Goal: Information Seeking & Learning: Find specific page/section

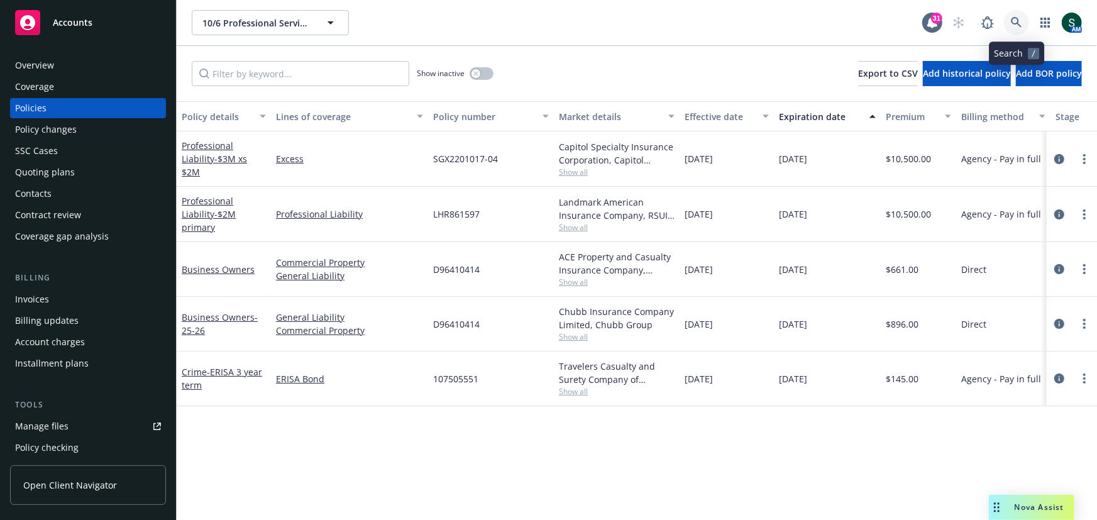
click at [1021, 18] on icon at bounding box center [1016, 22] width 11 height 11
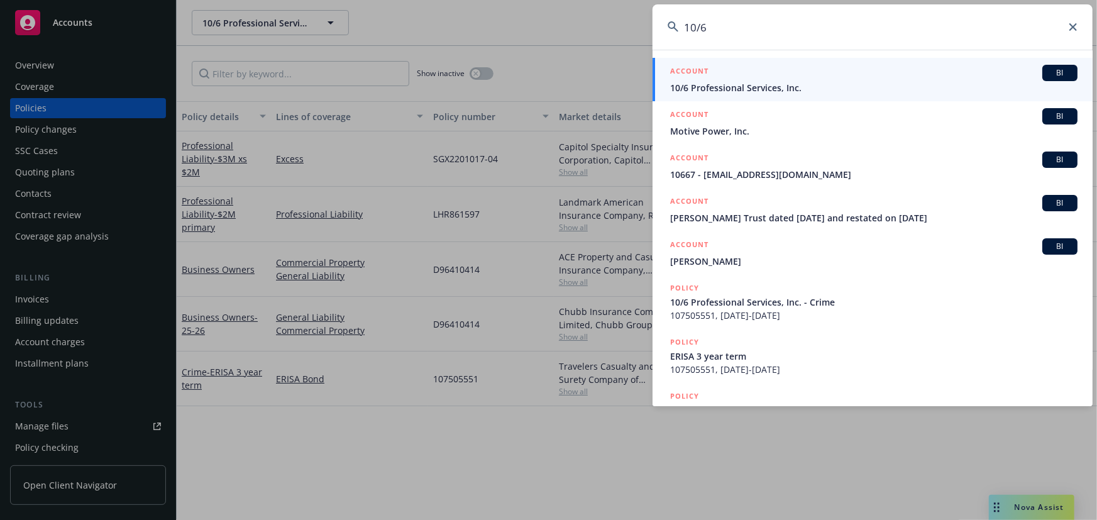
type input "10/6"
click at [777, 87] on span "10/6 Professional Services, Inc." at bounding box center [873, 87] width 407 height 13
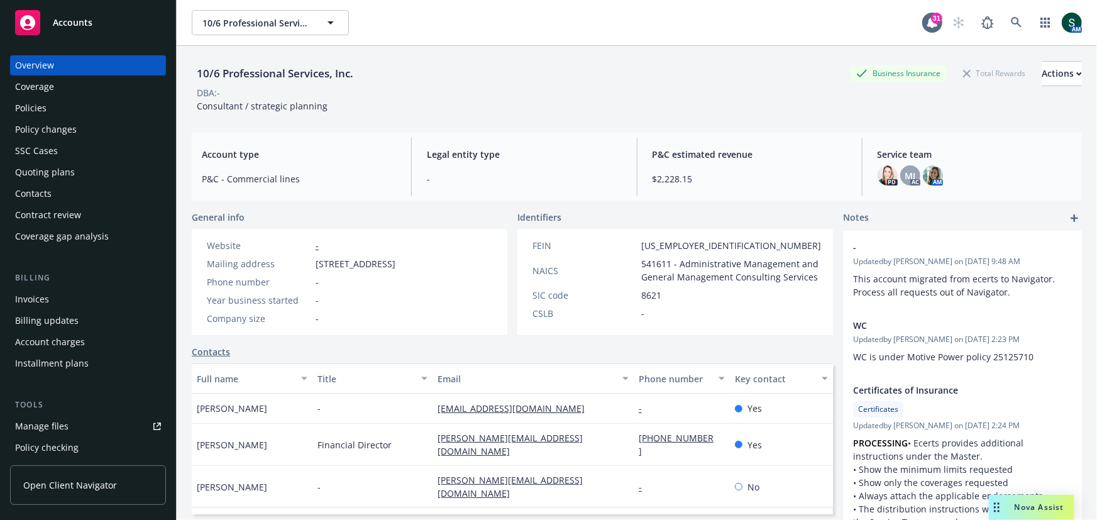
click at [82, 115] on div "Policies" at bounding box center [88, 108] width 146 height 20
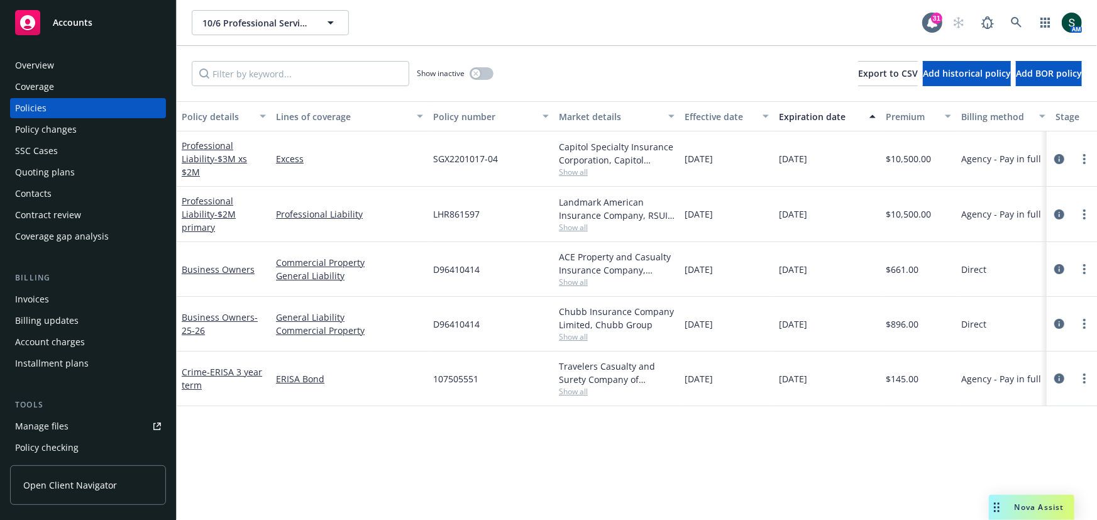
click at [575, 285] on span "Show all" at bounding box center [617, 282] width 116 height 11
click at [324, 427] on div "Policy details Lines of coverage Policy number Market details Effective date Ex…" at bounding box center [637, 310] width 921 height 419
click at [573, 339] on span "Show all" at bounding box center [617, 336] width 116 height 11
click at [267, 445] on div "Policy details Lines of coverage Policy number Market details Effective date Ex…" at bounding box center [637, 310] width 921 height 419
click at [1016, 21] on icon at bounding box center [1016, 22] width 11 height 11
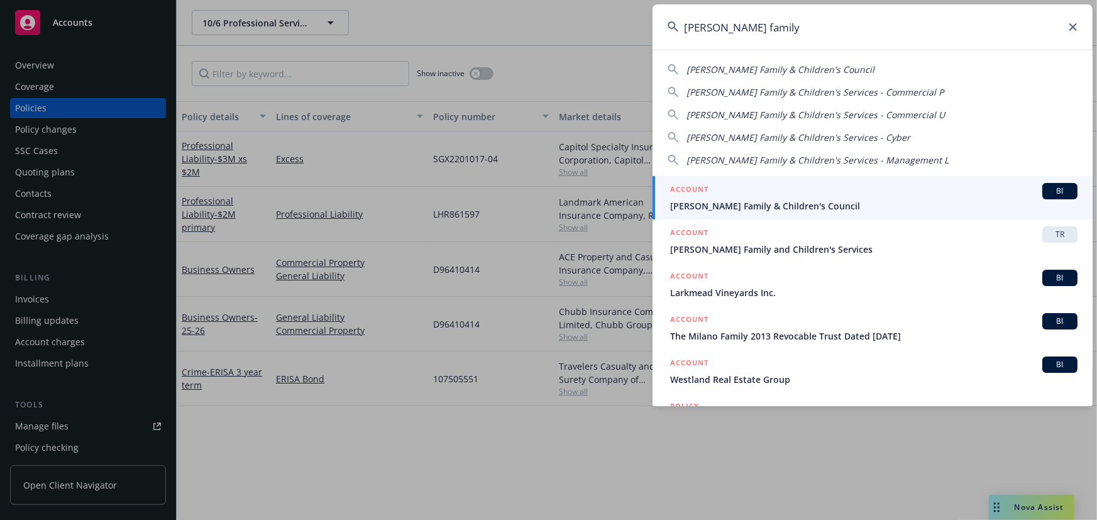
type input "[PERSON_NAME] family"
click at [756, 193] on div "ACCOUNT BI" at bounding box center [873, 191] width 407 height 16
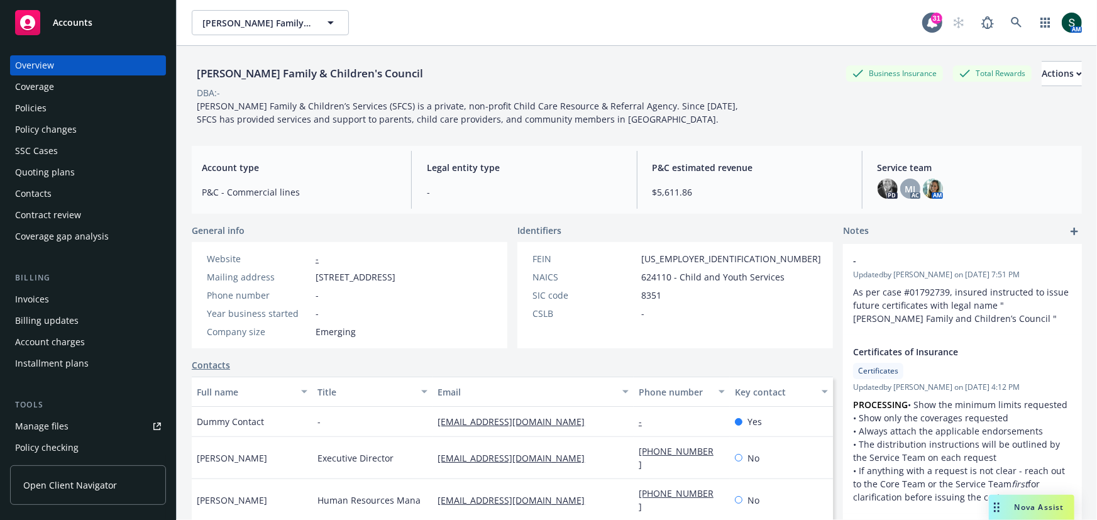
click at [82, 110] on div "Policies" at bounding box center [88, 108] width 146 height 20
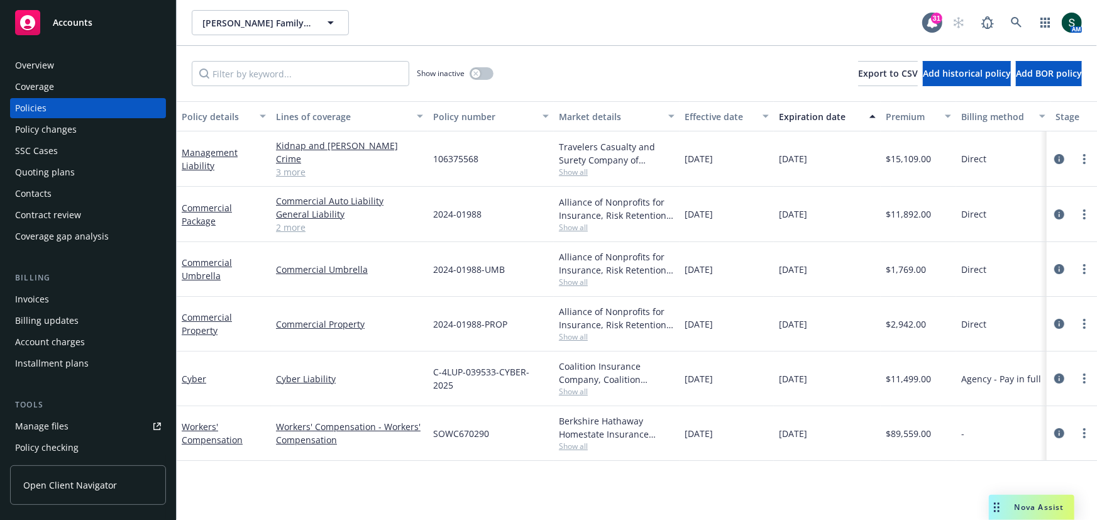
click at [573, 331] on span "Show all" at bounding box center [617, 336] width 116 height 11
click at [533, 266] on div "2024-01988-UMB" at bounding box center [491, 269] width 126 height 55
click at [1021, 20] on icon at bounding box center [1016, 22] width 11 height 11
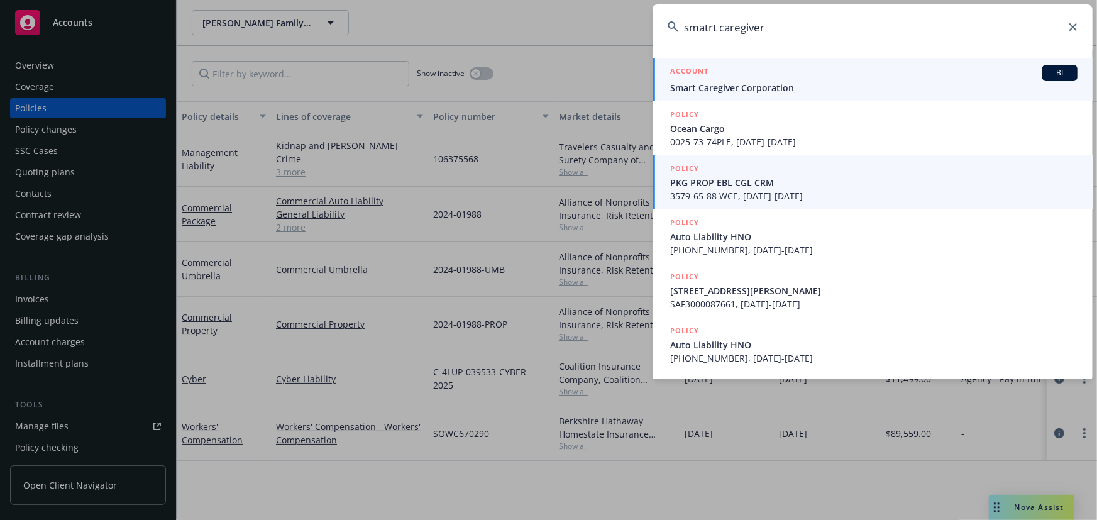
type input "smatrt caregiver"
click at [758, 93] on span "Smart Caregiver Corporation" at bounding box center [873, 87] width 407 height 13
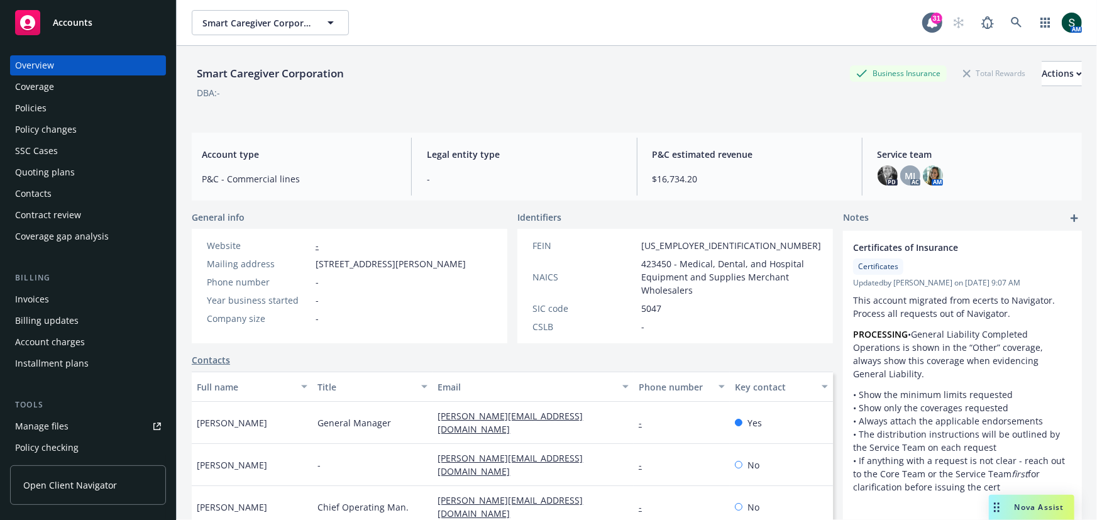
click at [40, 114] on div "Policies" at bounding box center [30, 108] width 31 height 20
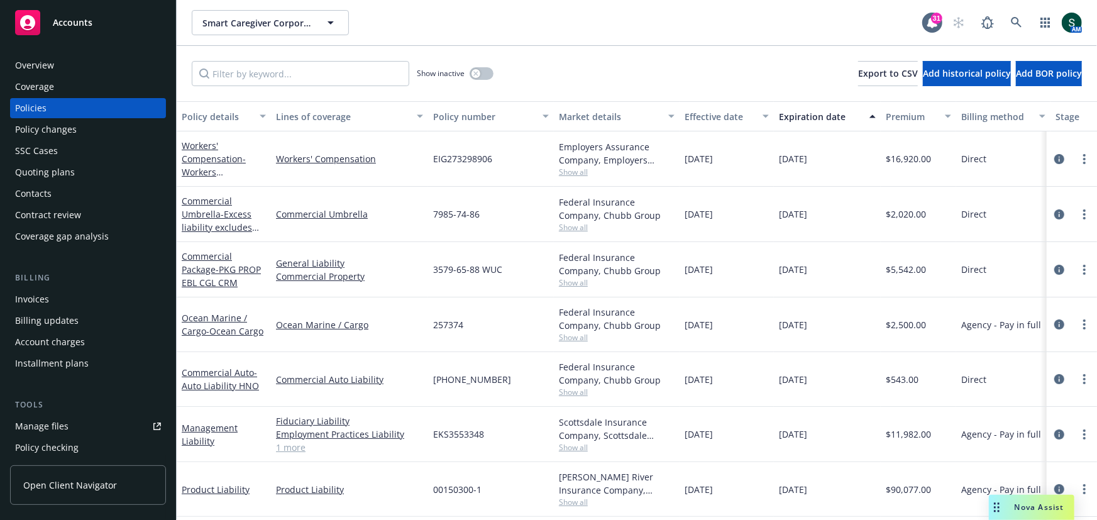
click at [36, 66] on div "Overview" at bounding box center [34, 65] width 39 height 20
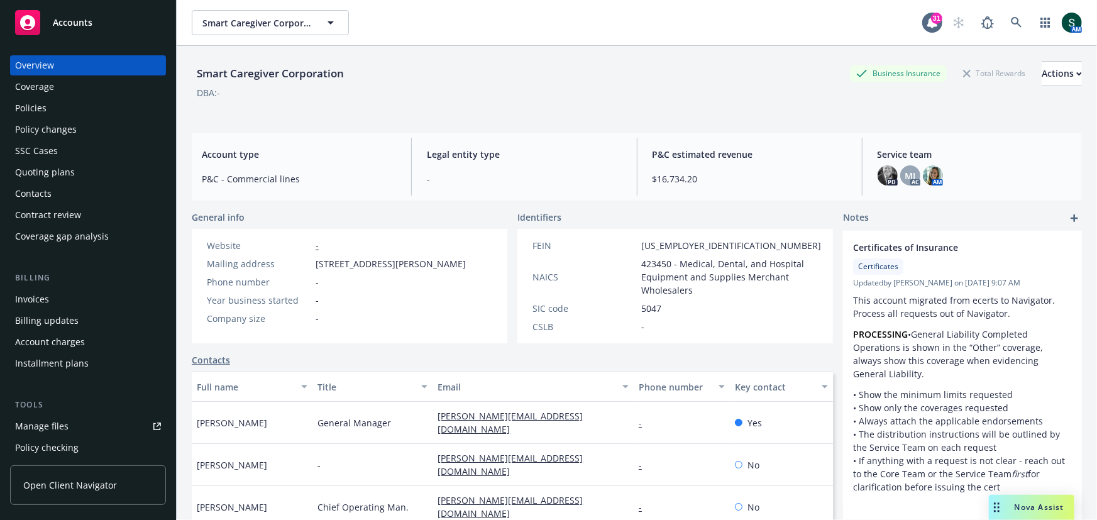
click at [883, 165] on div "PD" at bounding box center [888, 175] width 20 height 20
click at [887, 176] on img at bounding box center [888, 175] width 20 height 20
click at [50, 99] on div "Policies" at bounding box center [88, 108] width 146 height 20
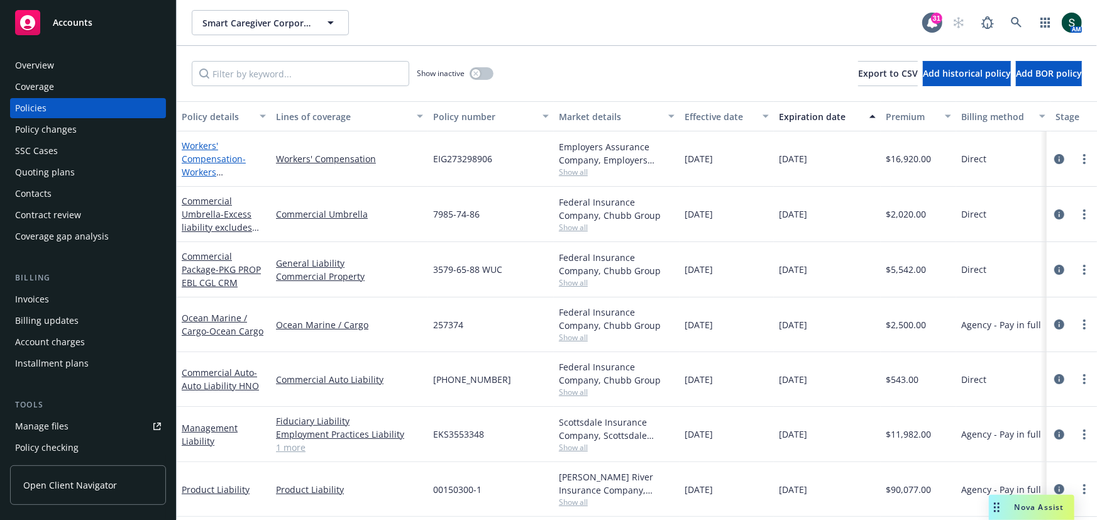
click at [192, 158] on link "Workers' Compensation - Workers Compensation" at bounding box center [214, 166] width 64 height 52
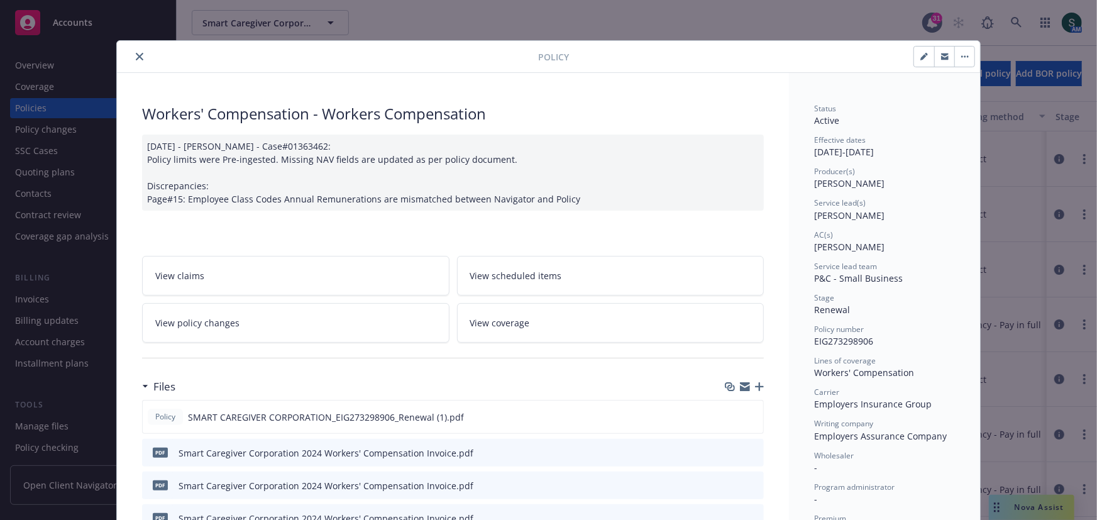
scroll to position [157, 0]
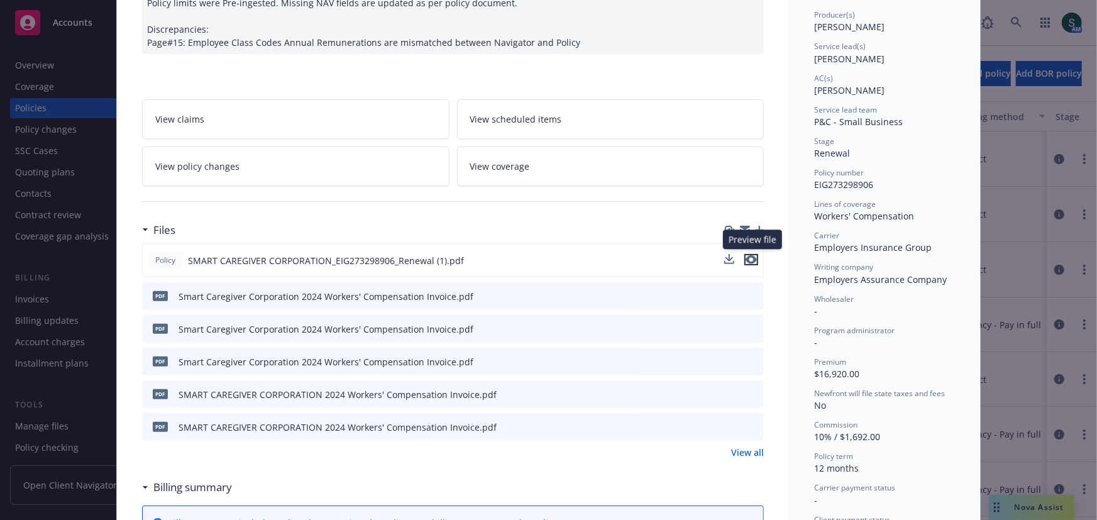
click at [751, 258] on icon "preview file" at bounding box center [751, 259] width 11 height 9
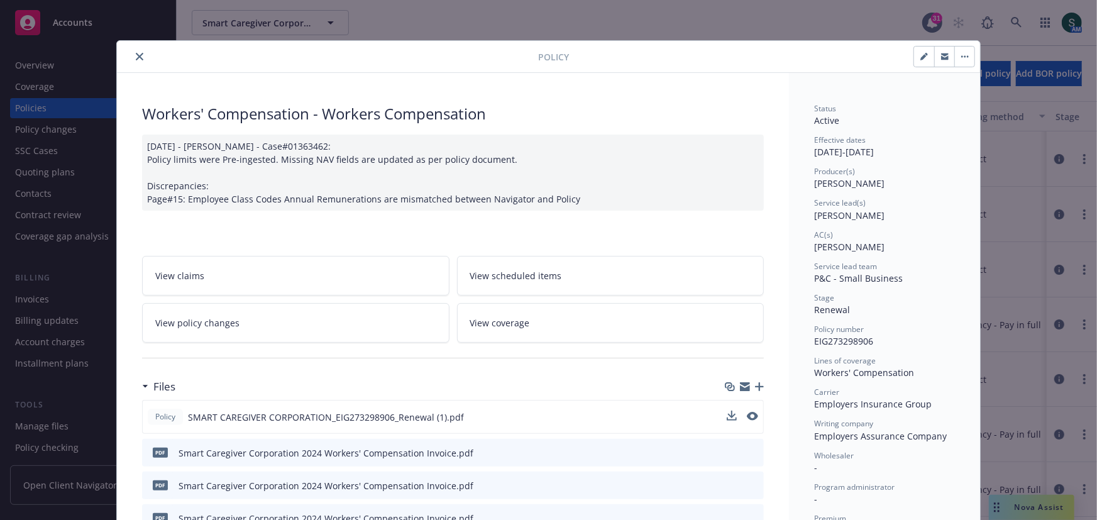
click at [138, 57] on icon "close" at bounding box center [140, 57] width 8 height 8
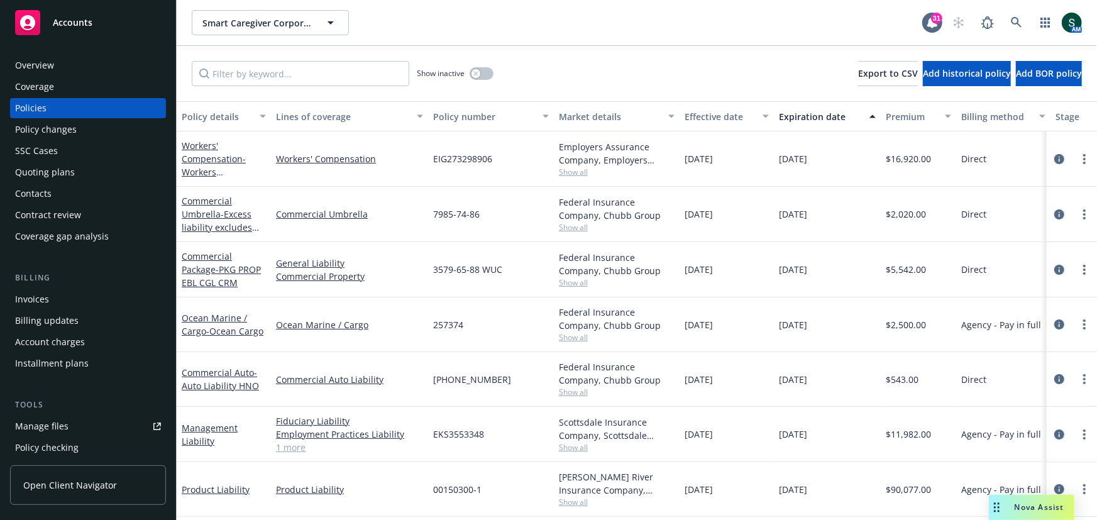
click at [15, 68] on div "Overview" at bounding box center [34, 65] width 39 height 20
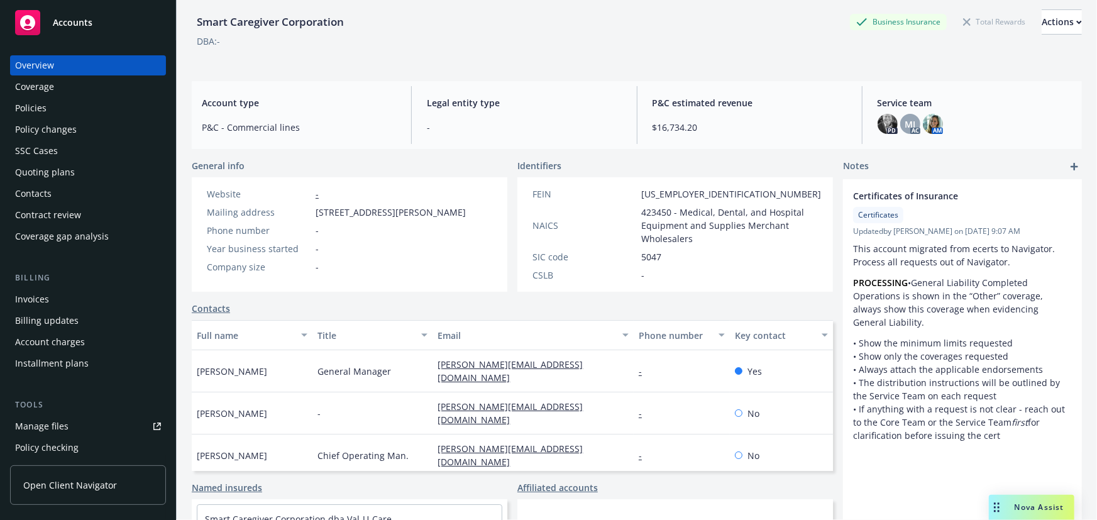
scroll to position [31, 0]
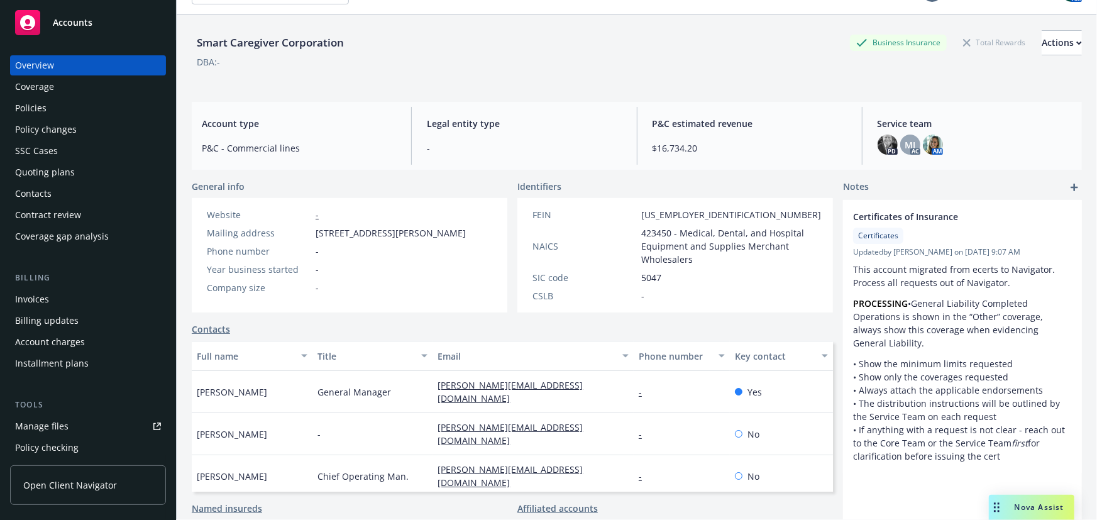
drag, startPoint x: 669, startPoint y: 233, endPoint x: 669, endPoint y: 287, distance: 54.1
click at [669, 287] on div "FEIN [US_EMPLOYER_IDENTIFICATION_NUMBER] NAICS 423450 - Medical, Dental, and Ho…" at bounding box center [677, 255] width 299 height 94
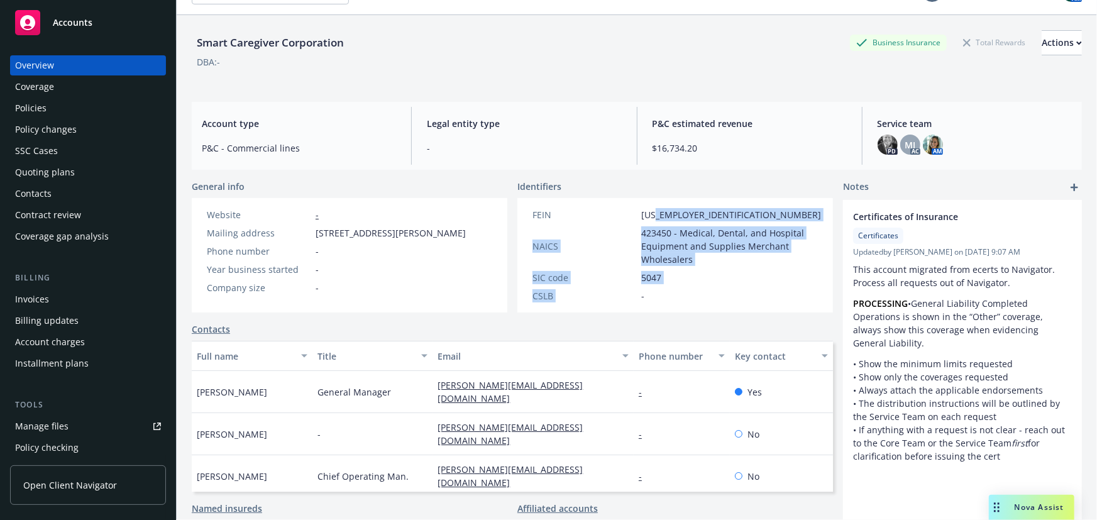
drag, startPoint x: 668, startPoint y: 287, endPoint x: 655, endPoint y: 210, distance: 78.0
click at [655, 210] on div "FEIN [US_EMPLOYER_IDENTIFICATION_NUMBER] NAICS 423450 - Medical, Dental, and Ho…" at bounding box center [677, 255] width 299 height 94
click at [714, 252] on span "423450 - Medical, Dental, and Hospital Equipment and Supplies Merchant Wholesal…" at bounding box center [731, 246] width 180 height 40
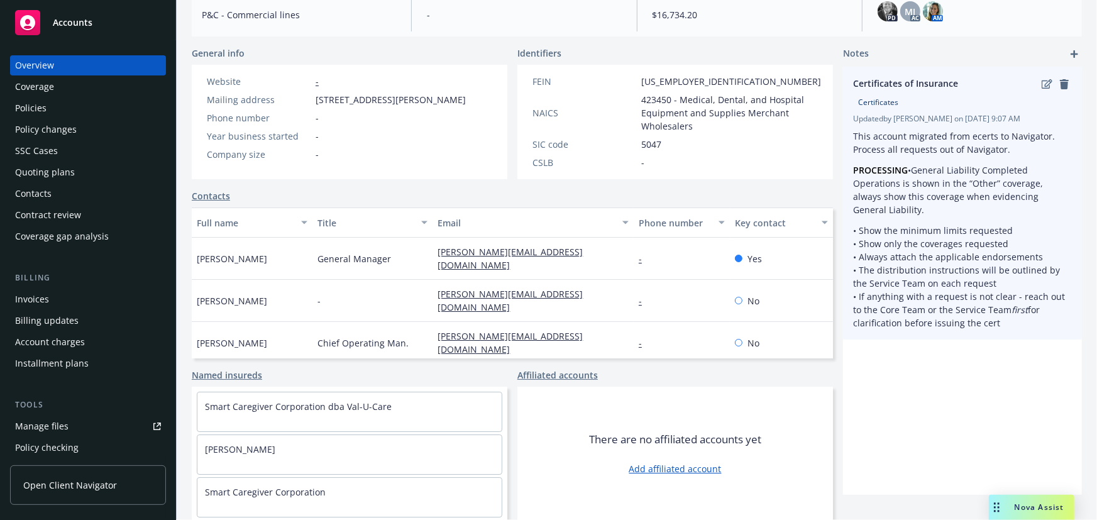
scroll to position [0, 0]
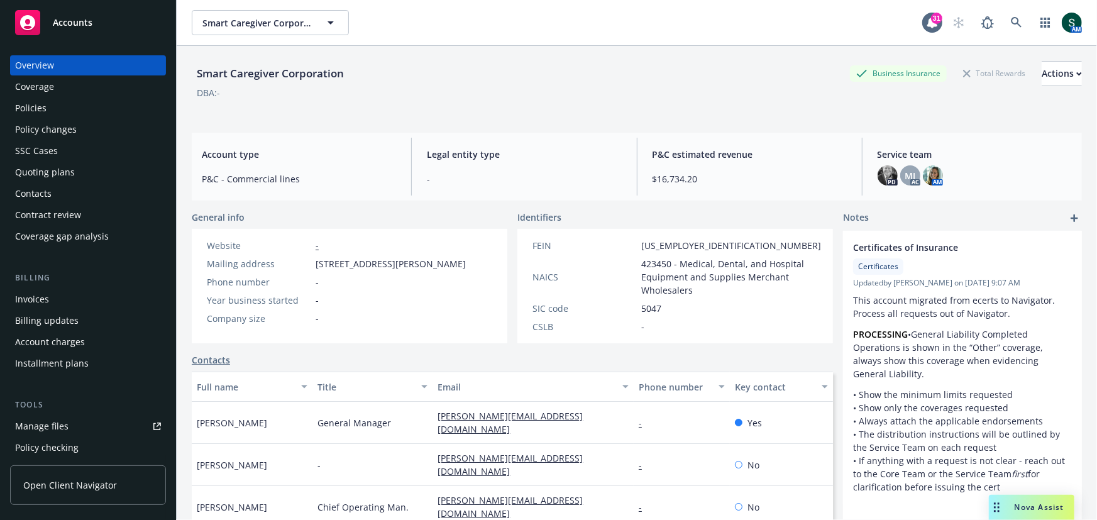
click at [32, 113] on div "Policies" at bounding box center [30, 108] width 31 height 20
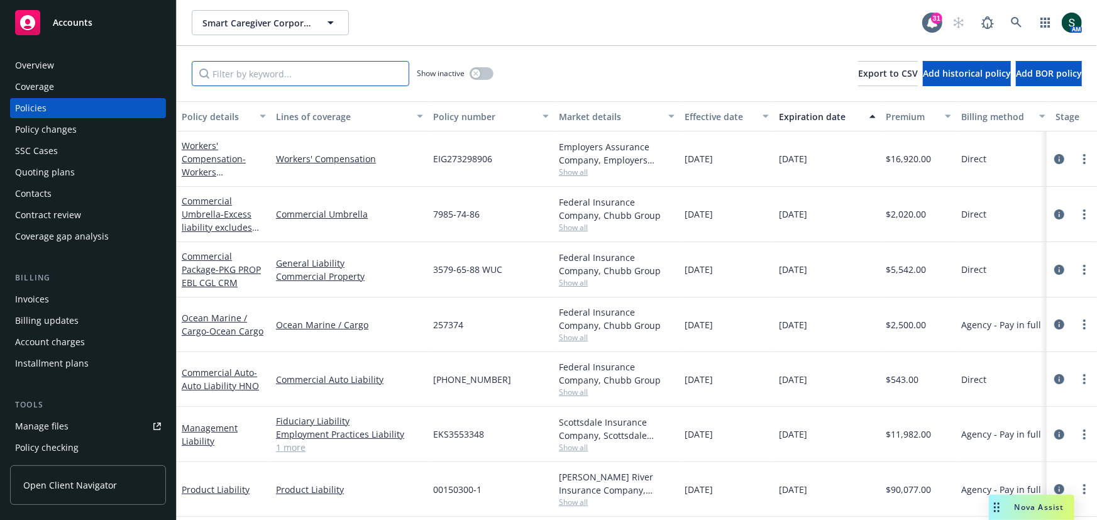
click at [357, 66] on input "Filter by keyword..." at bounding box center [301, 73] width 218 height 25
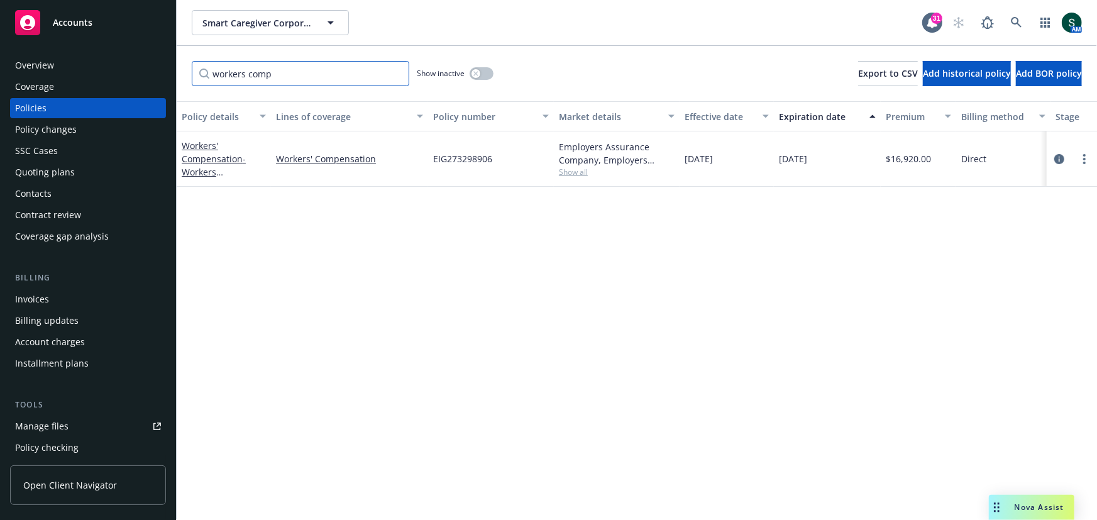
type input "workers comp"
click at [489, 74] on button "button" at bounding box center [482, 73] width 24 height 13
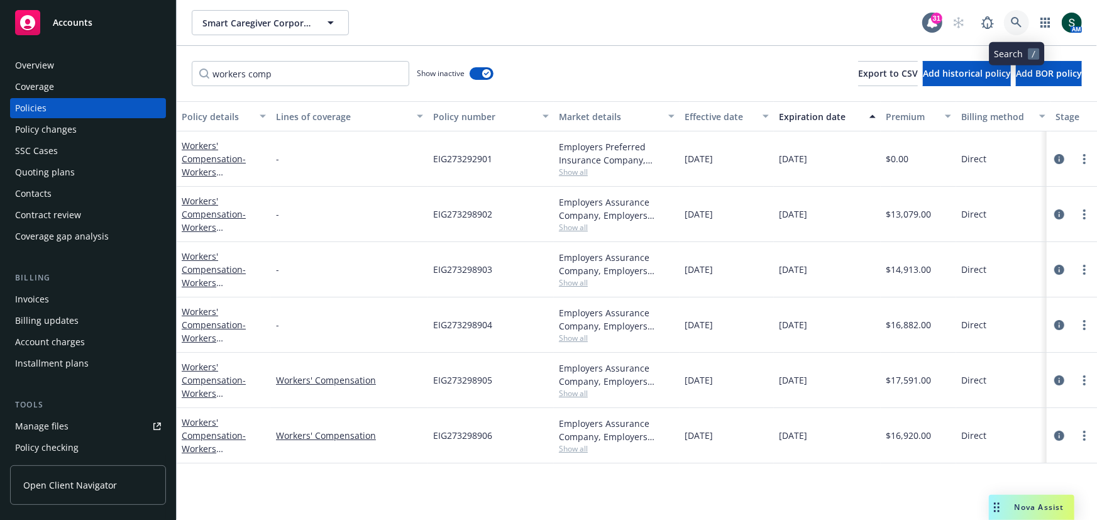
click at [1012, 18] on icon at bounding box center [1016, 22] width 11 height 11
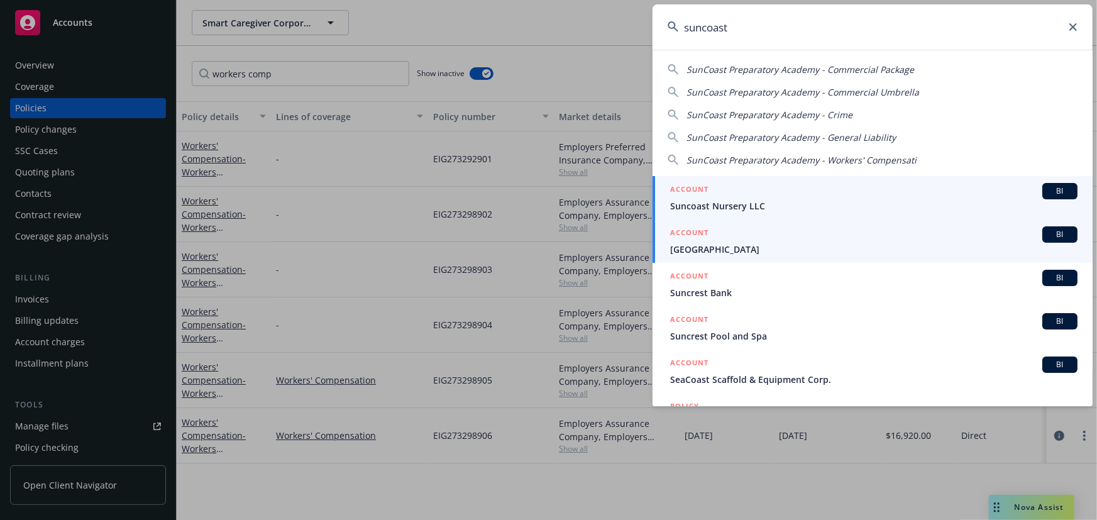
type input "suncoast"
click at [750, 252] on span "[GEOGRAPHIC_DATA]" at bounding box center [873, 249] width 407 height 13
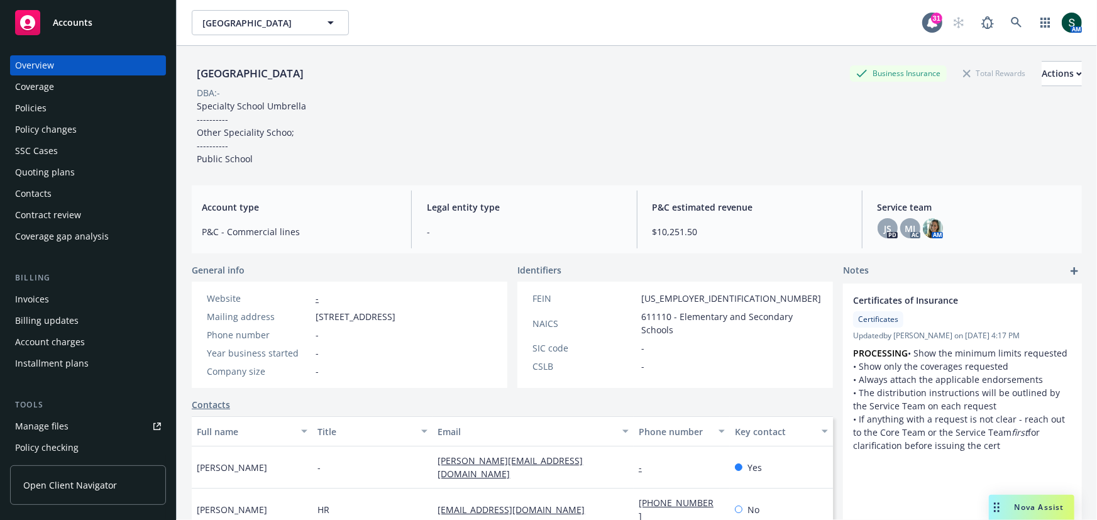
click at [31, 111] on div "Policies" at bounding box center [30, 108] width 31 height 20
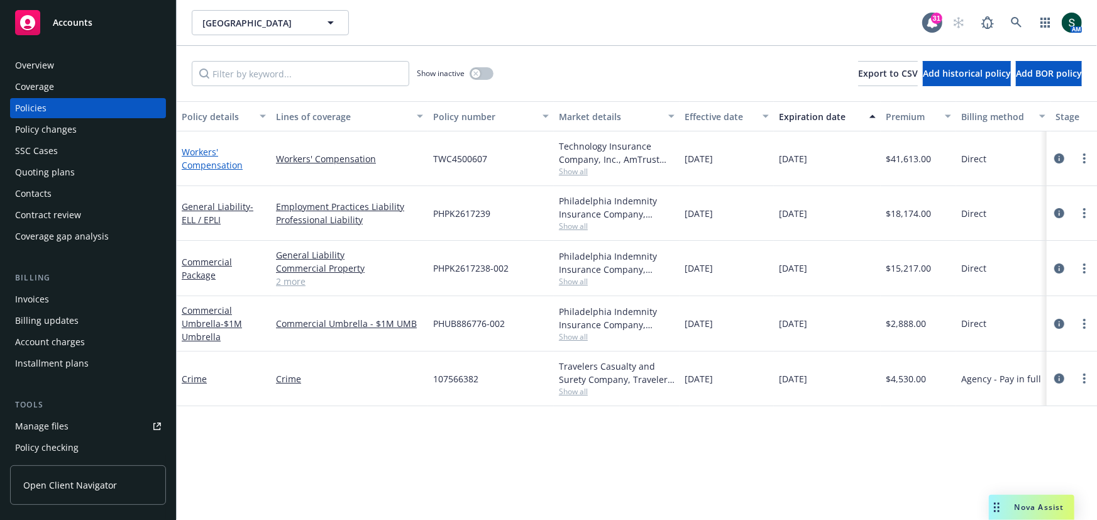
click at [192, 155] on link "Workers' Compensation" at bounding box center [212, 158] width 61 height 25
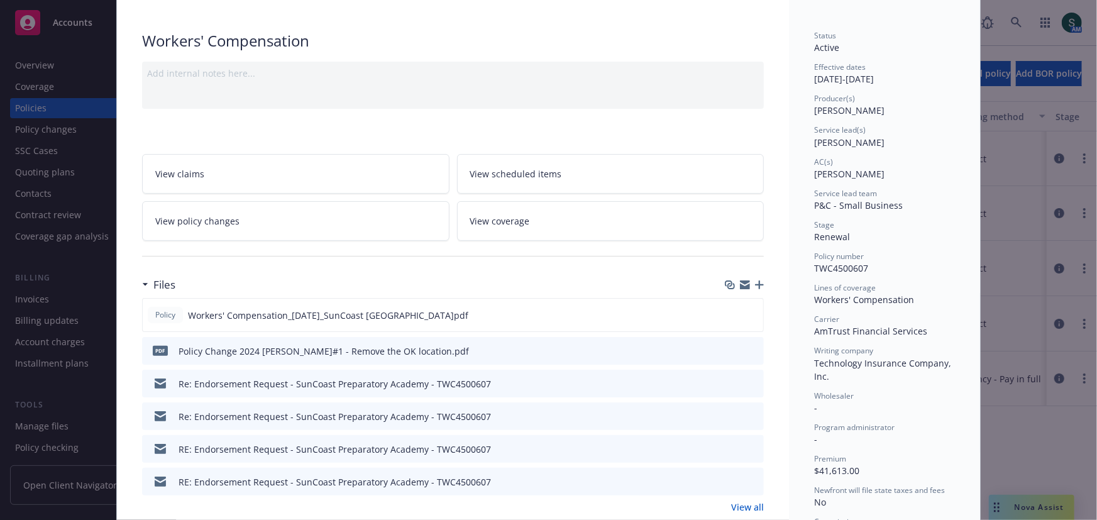
scroll to position [116, 0]
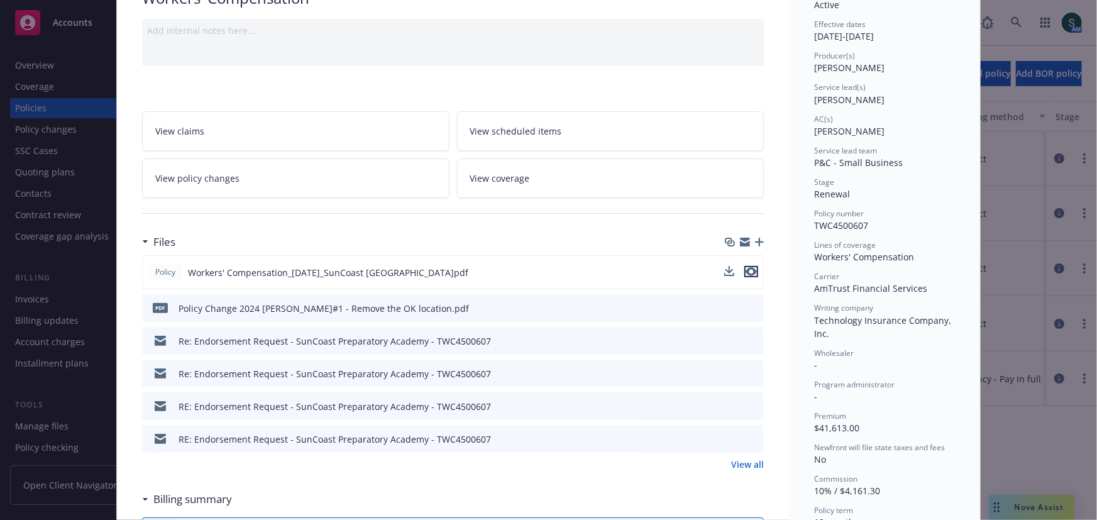
click at [748, 270] on icon "preview file" at bounding box center [751, 271] width 11 height 9
